Goal: Navigation & Orientation: Find specific page/section

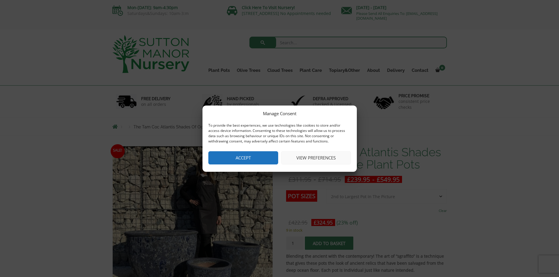
click at [254, 160] on button "Accept" at bounding box center [243, 157] width 70 height 13
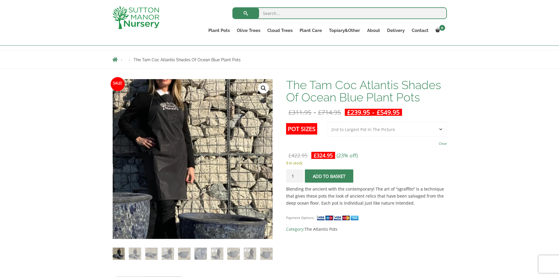
scroll to position [88, 0]
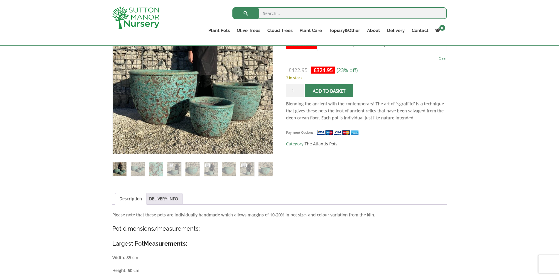
scroll to position [176, 0]
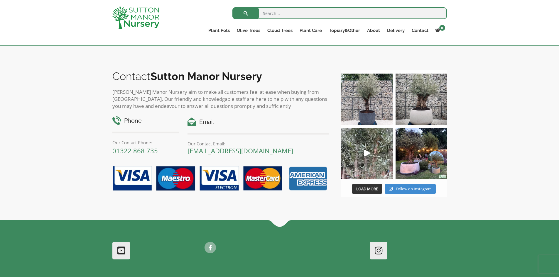
scroll to position [721, 0]
